Goal: Task Accomplishment & Management: Manage account settings

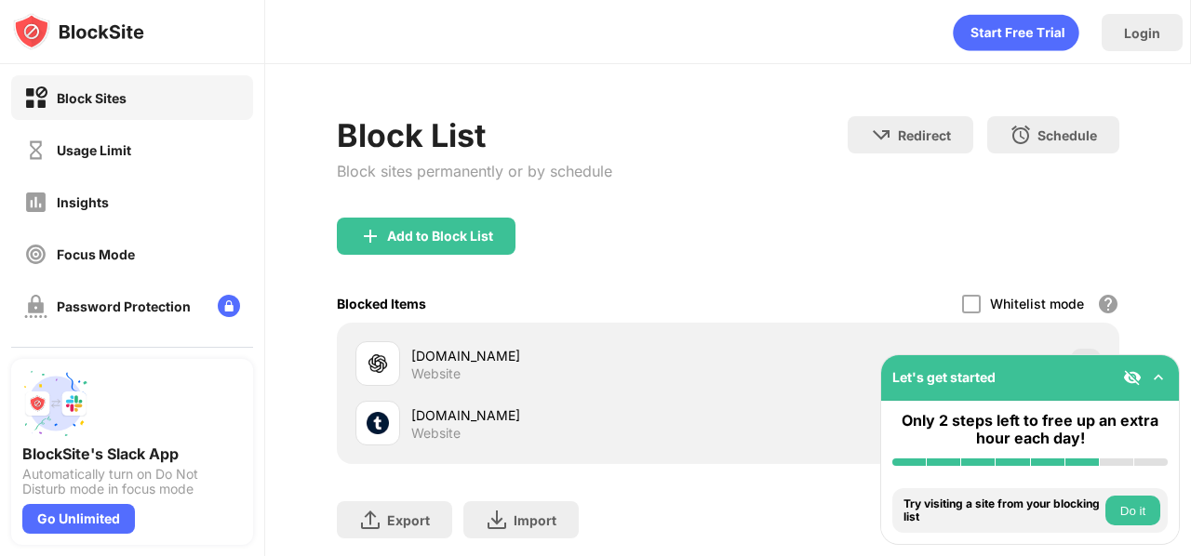
drag, startPoint x: 249, startPoint y: 170, endPoint x: 262, endPoint y: 304, distance: 134.6
click at [260, 306] on div "Block Sites Usage Limit Insights Focus Mode Password Protection Custom Block Pa…" at bounding box center [132, 205] width 264 height 283
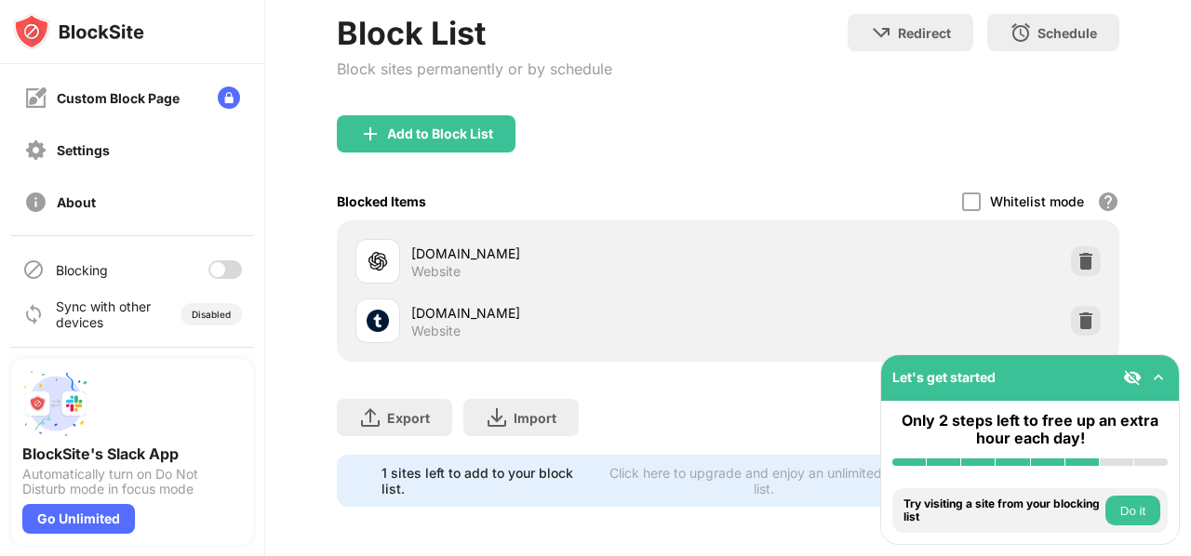
scroll to position [118, 0]
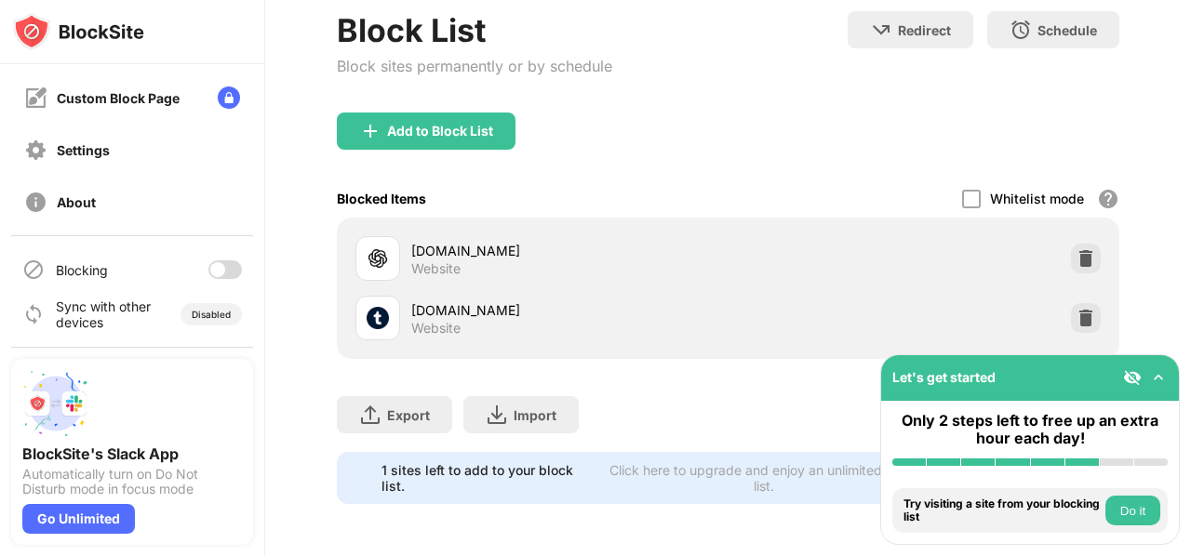
drag, startPoint x: 1190, startPoint y: 204, endPoint x: 1190, endPoint y: 325, distance: 120.9
click at [1190, 325] on div "Login Block List Block sites permanently or by schedule Redirect Choose a site …" at bounding box center [727, 278] width 925 height 556
click at [404, 124] on div "Add to Block List" at bounding box center [440, 131] width 106 height 15
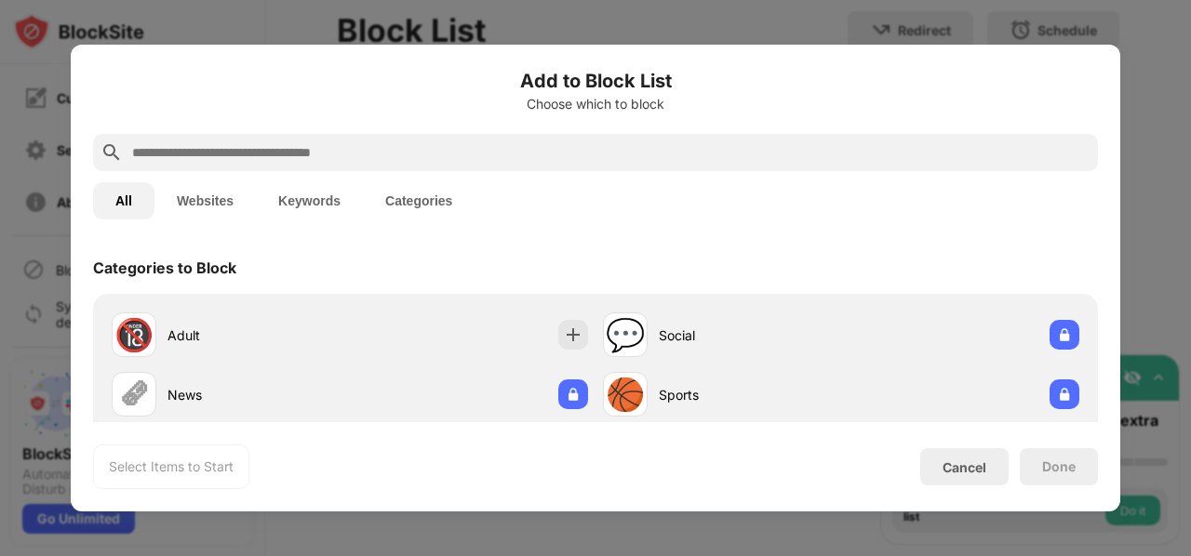
click at [476, 182] on div "All Websites Keywords Categories" at bounding box center [595, 201] width 1005 height 60
click at [436, 136] on div at bounding box center [595, 152] width 1005 height 37
click at [433, 148] on input "text" at bounding box center [610, 152] width 960 height 22
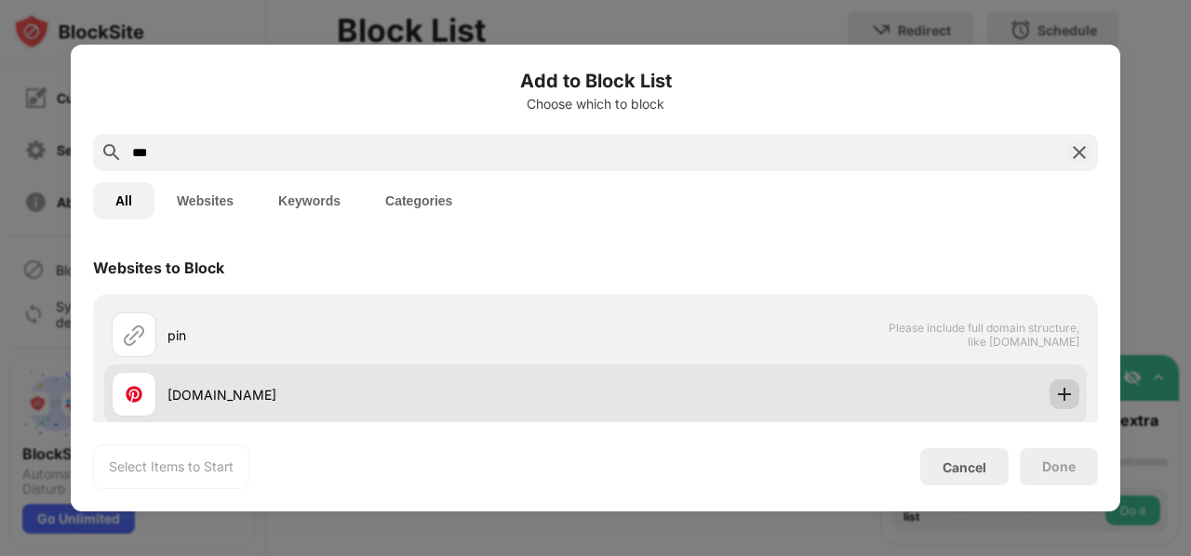
type input "***"
click at [1055, 402] on img at bounding box center [1064, 394] width 19 height 19
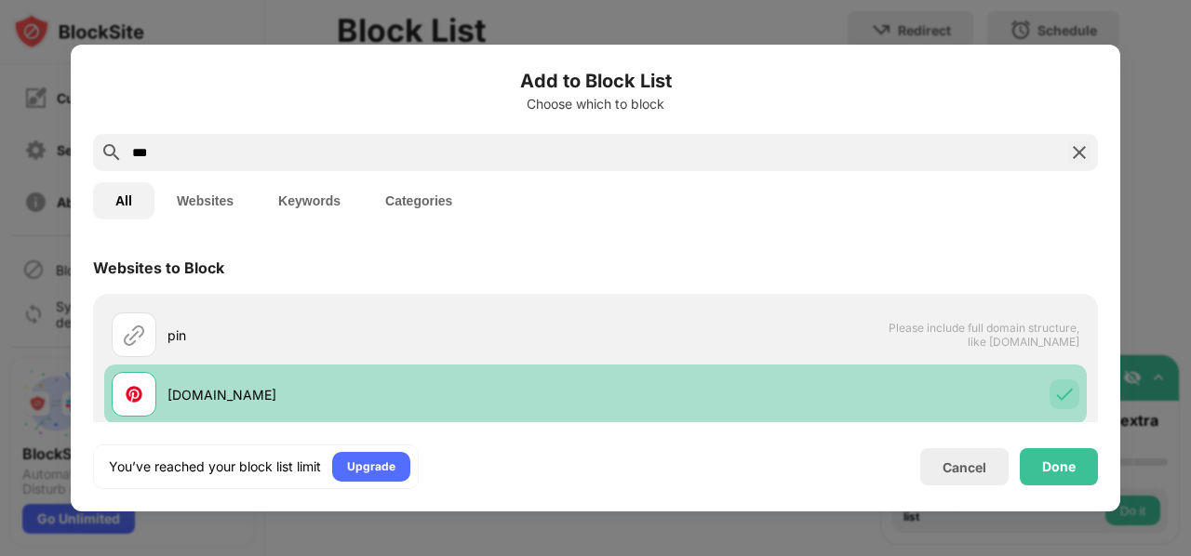
click at [1055, 402] on img at bounding box center [1064, 394] width 19 height 19
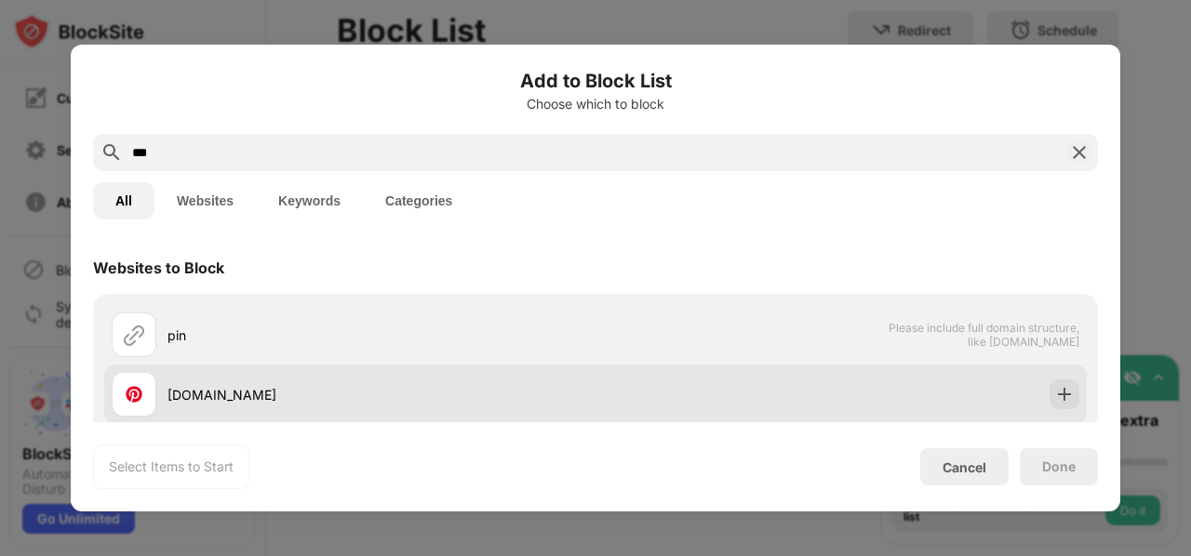
click at [1049, 401] on div at bounding box center [1064, 394] width 30 height 30
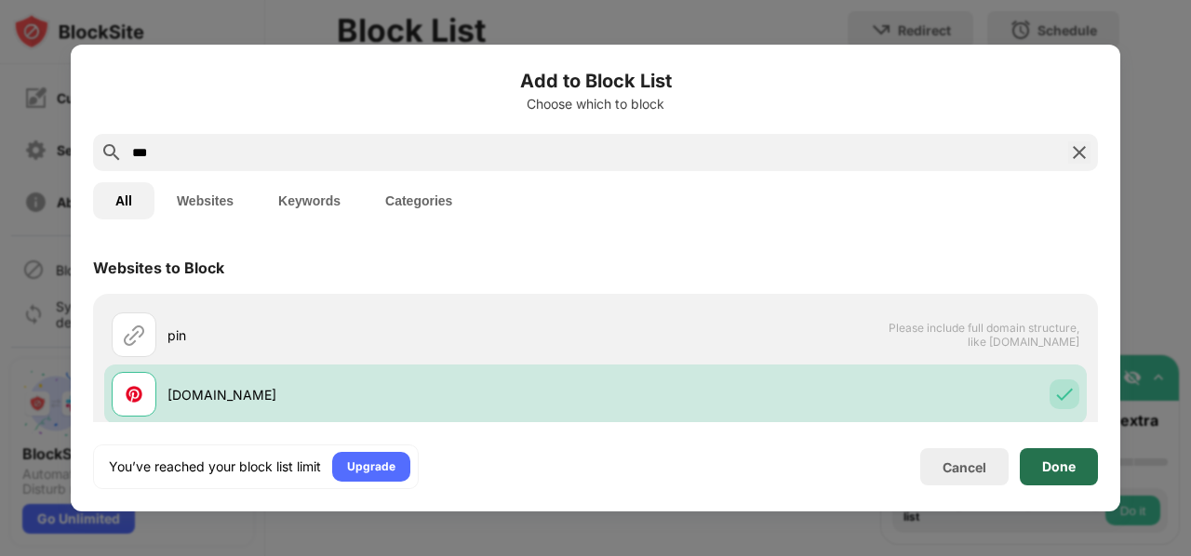
click at [1062, 481] on div "Done" at bounding box center [1058, 466] width 78 height 37
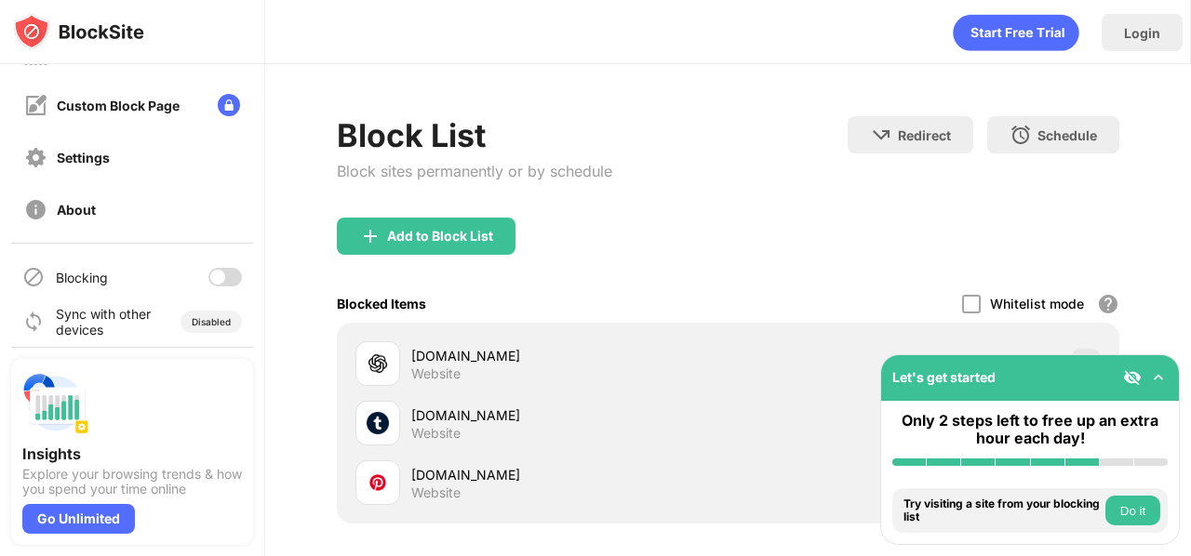
scroll to position [260, 0]
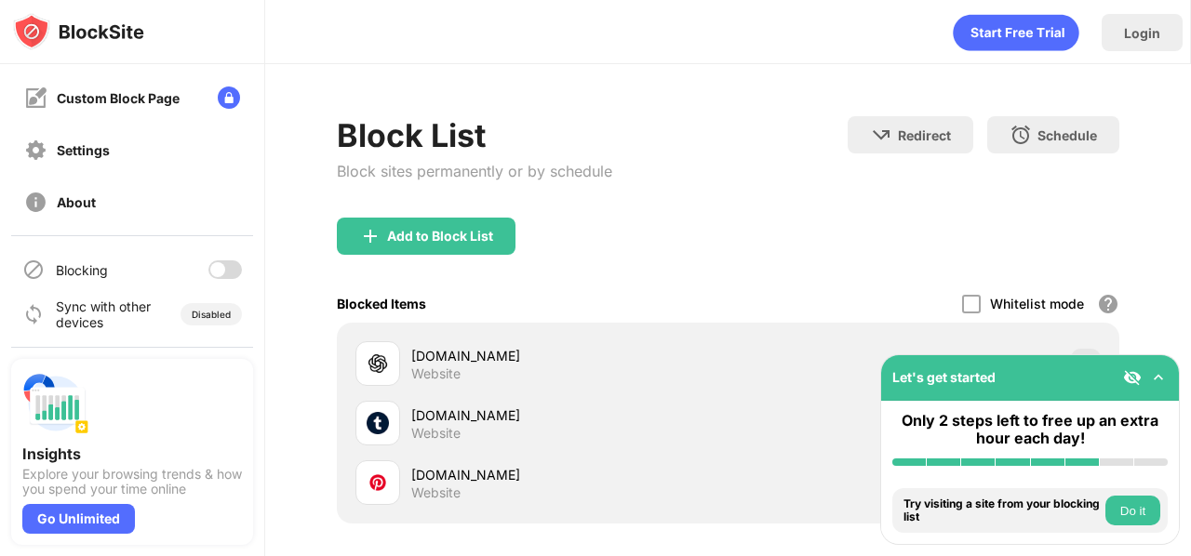
click at [208, 260] on div at bounding box center [224, 269] width 33 height 19
